Goal: Task Accomplishment & Management: Manage account settings

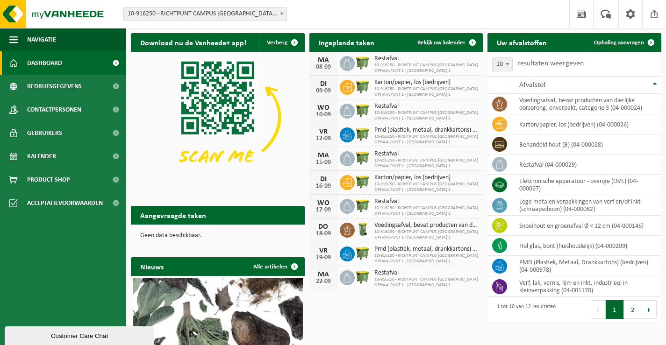
drag, startPoint x: 580, startPoint y: 4, endPoint x: 422, endPoint y: 15, distance: 157.9
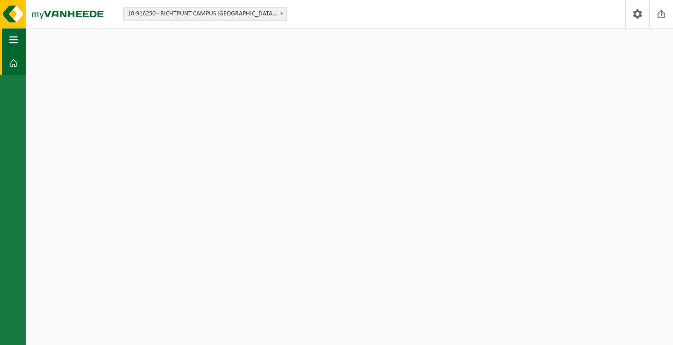
click at [17, 35] on span "button" at bounding box center [13, 39] width 8 height 23
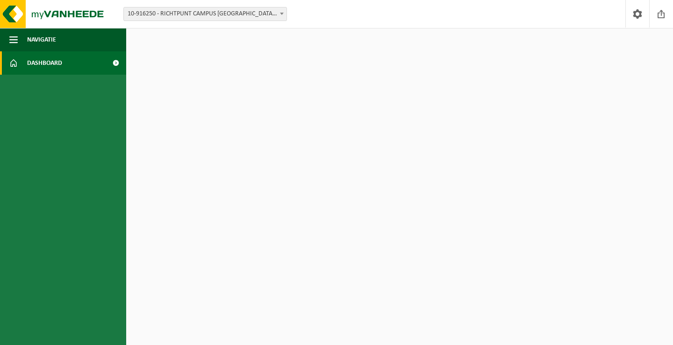
click at [26, 65] on link "Dashboard" at bounding box center [63, 62] width 126 height 23
click at [303, 81] on html "Vestiging: 10-916250 - RICHTPUNT CAMPUS GENT OPHAALPUNT 1 - ABDIS 1 - GENT 10-9…" at bounding box center [336, 172] width 673 height 345
click at [265, 16] on span "10-916250 - RICHTPUNT CAMPUS [GEOGRAPHIC_DATA] OPHAALPUNT 1 - [GEOGRAPHIC_DATA]…" at bounding box center [205, 13] width 163 height 13
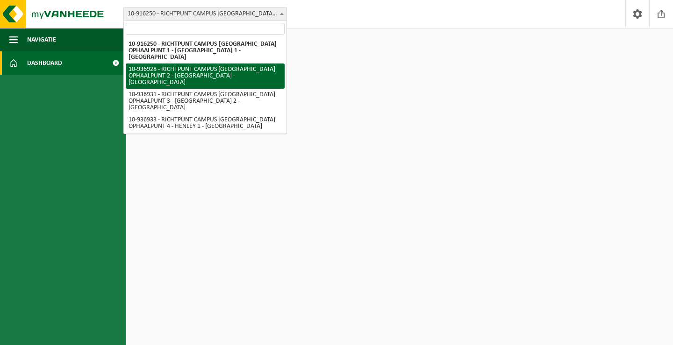
select select "137327"
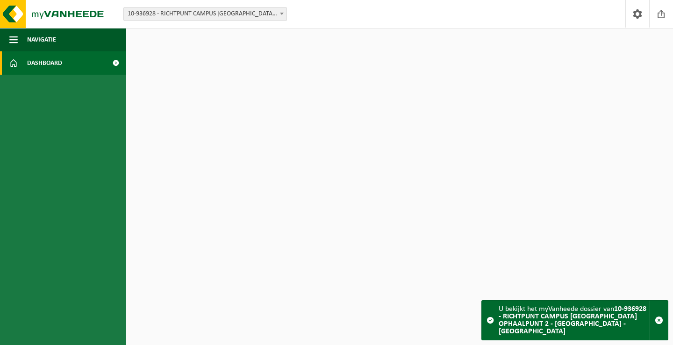
click at [258, 9] on span "10-936928 - RICHTPUNT CAMPUS [GEOGRAPHIC_DATA] OPHAALPUNT 2 - [GEOGRAPHIC_DATA]…" at bounding box center [205, 13] width 163 height 13
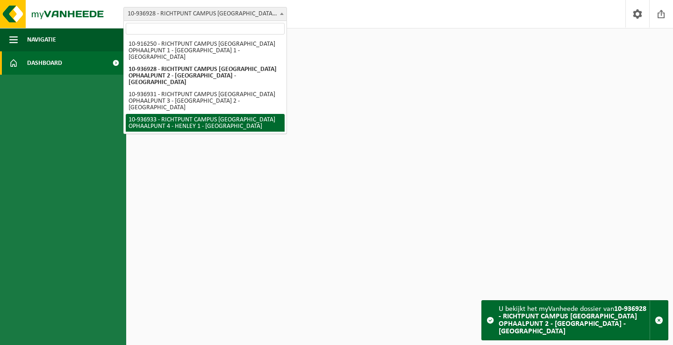
select select "137329"
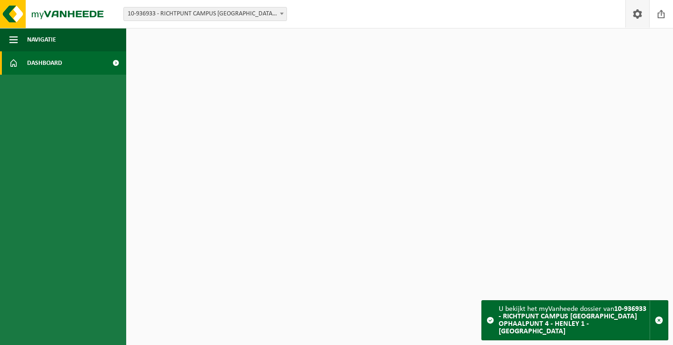
click at [633, 10] on span at bounding box center [638, 14] width 14 height 28
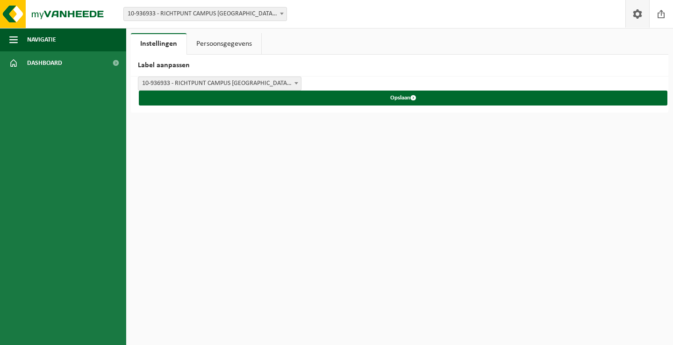
click at [216, 43] on link "Persoonsgegevens" at bounding box center [224, 43] width 74 height 21
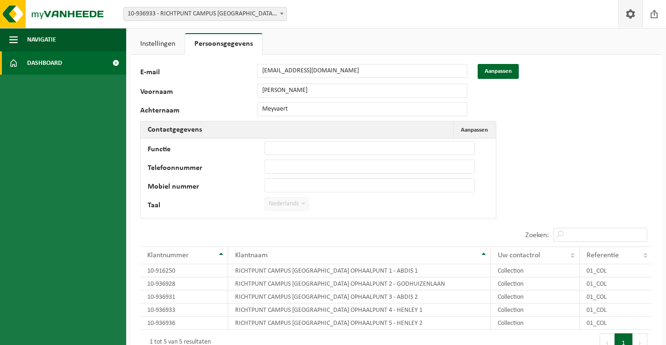
click at [68, 65] on link "Dashboard" at bounding box center [63, 62] width 126 height 23
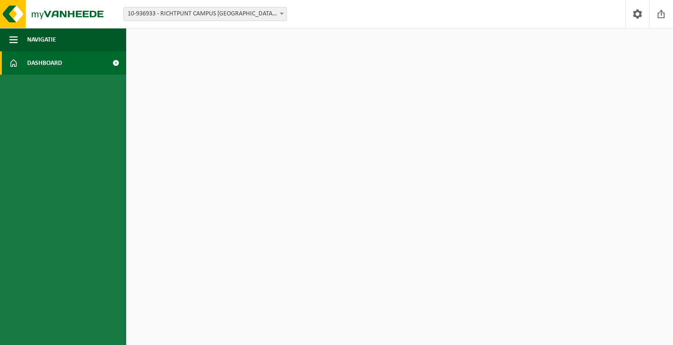
drag, startPoint x: 174, startPoint y: 54, endPoint x: 578, endPoint y: 305, distance: 475.9
click at [603, 324] on html "Vestiging: 10-916250 - RICHTPUNT CAMPUS GENT OPHAALPUNT 1 - ABDIS 1 - GENT 10-9…" at bounding box center [336, 172] width 673 height 345
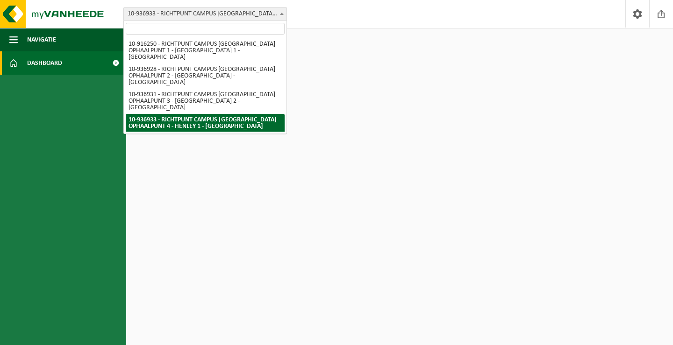
click at [187, 13] on span "10-936933 - RICHTPUNT CAMPUS [GEOGRAPHIC_DATA] OPHAALPUNT 4 - HENLEY 1 - [GEOGR…" at bounding box center [205, 13] width 163 height 13
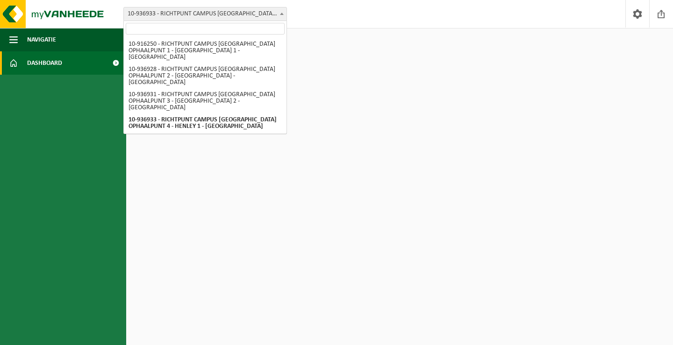
select select "137331"
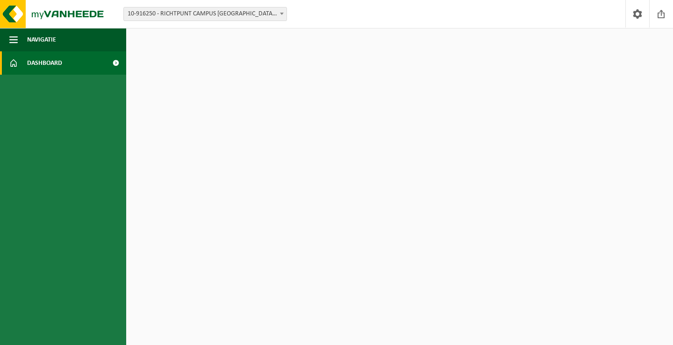
click at [103, 70] on link "Dashboard" at bounding box center [63, 62] width 126 height 23
